Goal: Communication & Community: Participate in discussion

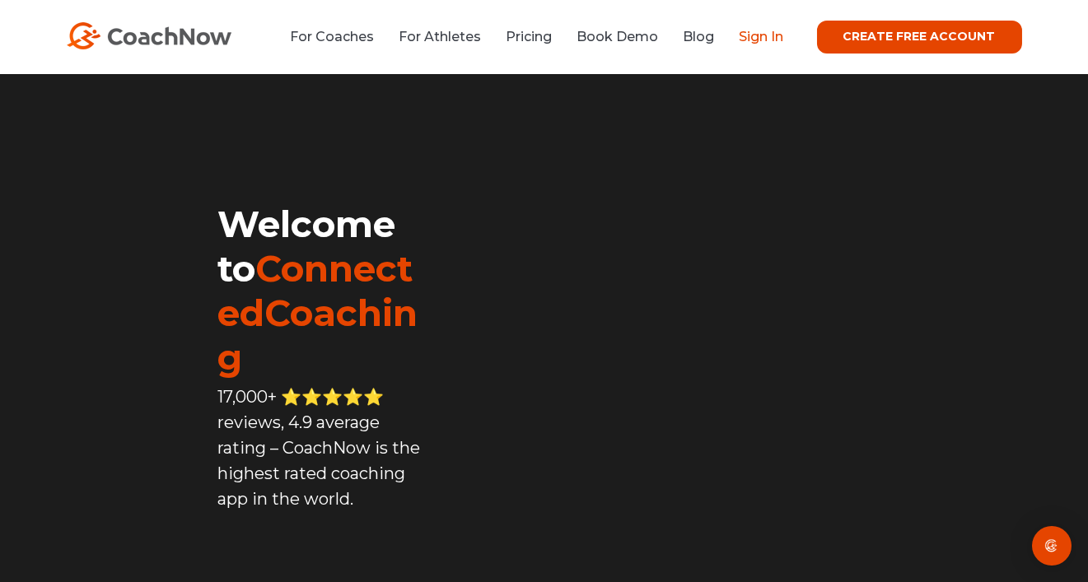
click at [781, 39] on link "Sign In" at bounding box center [762, 37] width 44 height 16
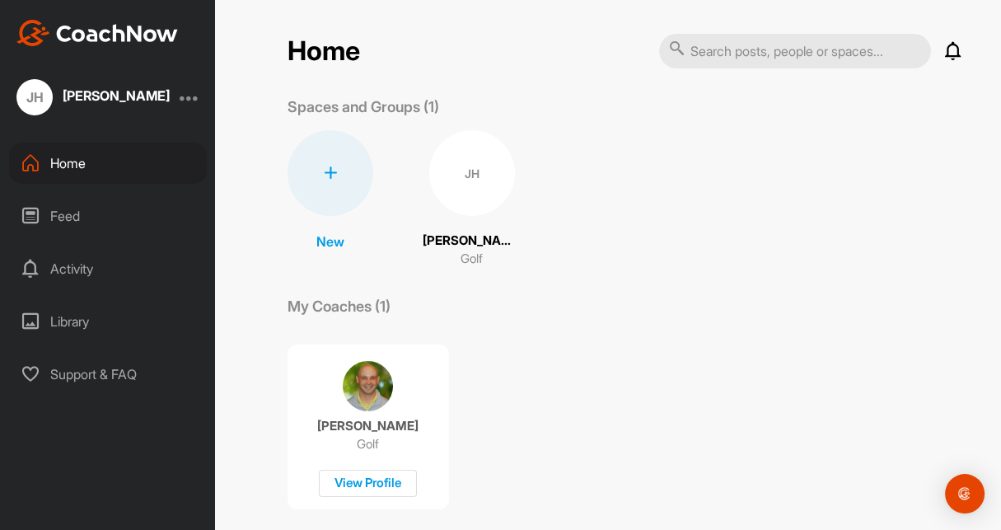
click at [947, 51] on icon at bounding box center [953, 51] width 20 height 20
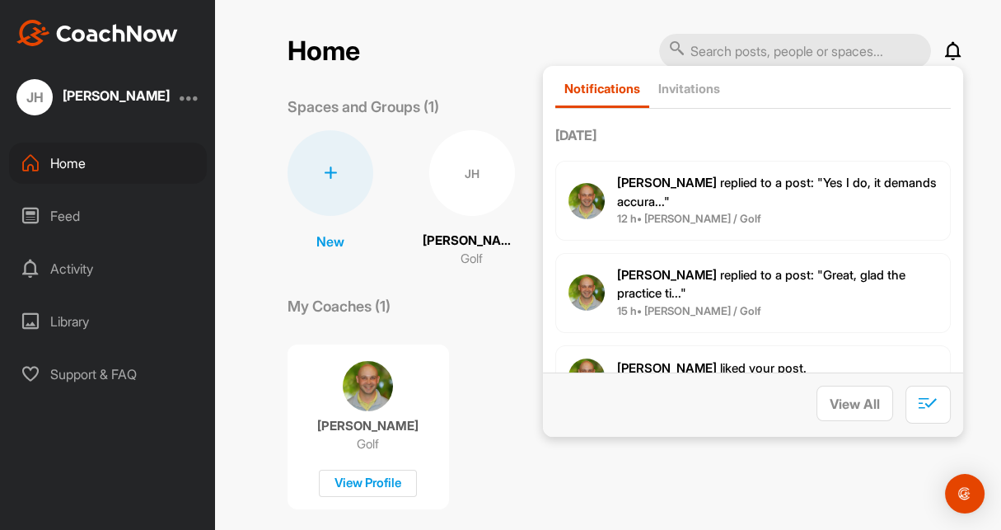
click at [743, 186] on span "[PERSON_NAME] replied to a post : "Yes I do, it demands accura..."" at bounding box center [777, 192] width 320 height 35
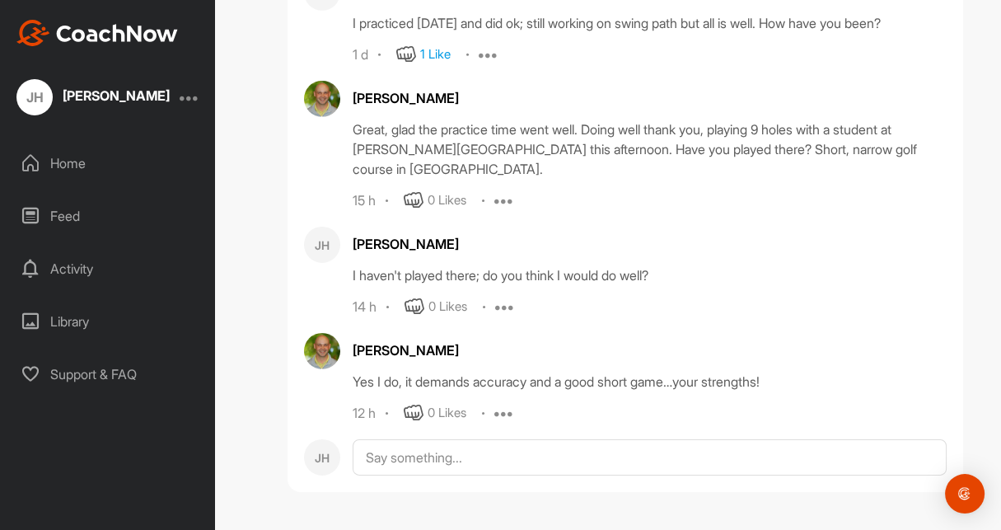
scroll to position [123351, 0]
